Goal: Task Accomplishment & Management: Use online tool/utility

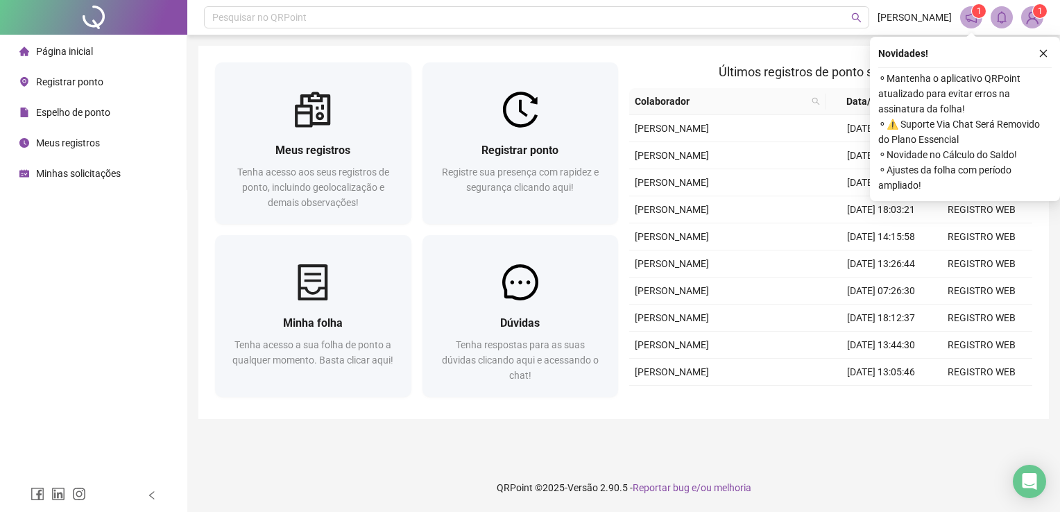
click at [61, 82] on span "Registrar ponto" at bounding box center [69, 81] width 67 height 11
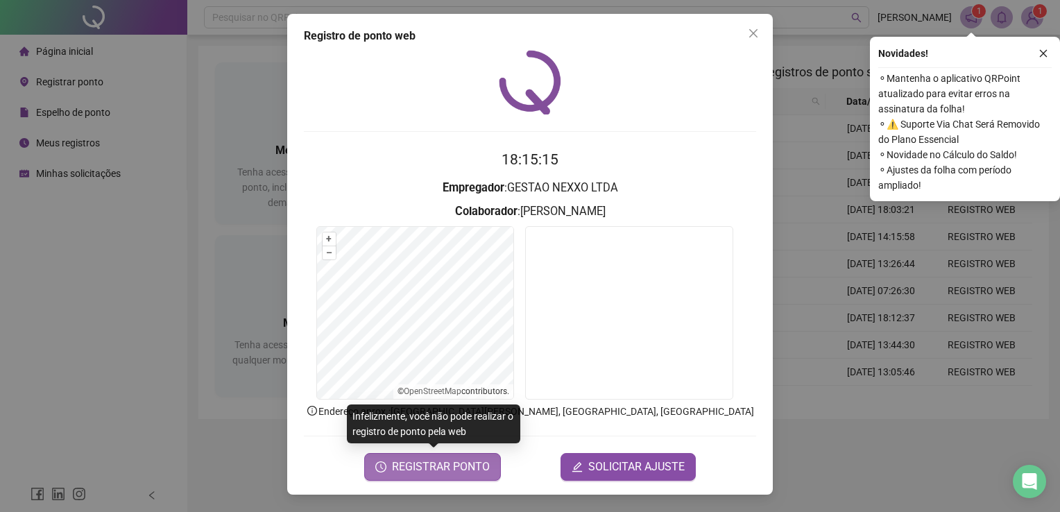
click at [461, 473] on span "REGISTRAR PONTO" at bounding box center [441, 466] width 98 height 17
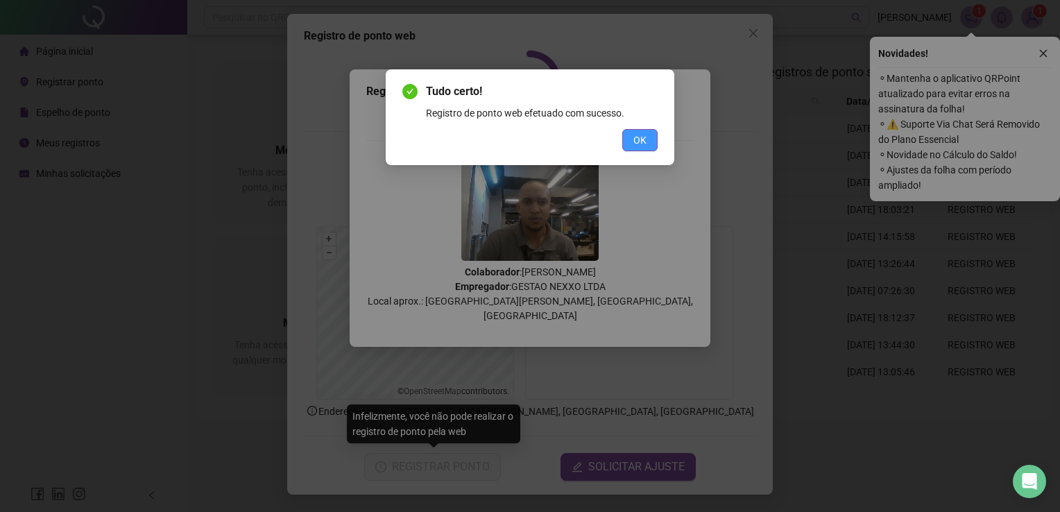
click at [639, 140] on span "OK" at bounding box center [639, 139] width 13 height 15
